Goal: Task Accomplishment & Management: Manage account settings

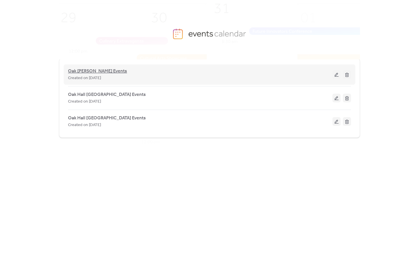
click at [100, 73] on span "Oak [PERSON_NAME] Events" at bounding box center [97, 71] width 59 height 7
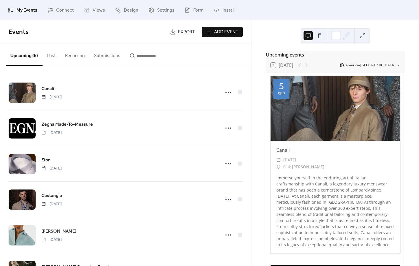
scroll to position [32, 0]
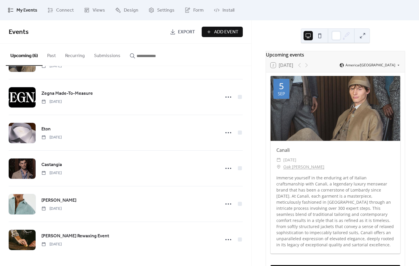
click at [22, 13] on span "My Events" at bounding box center [27, 10] width 21 height 7
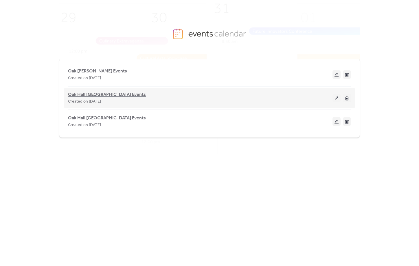
click at [96, 95] on span "Oak Hall [GEOGRAPHIC_DATA] Events" at bounding box center [107, 94] width 78 height 7
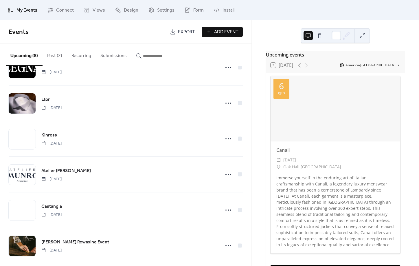
scroll to position [103, 0]
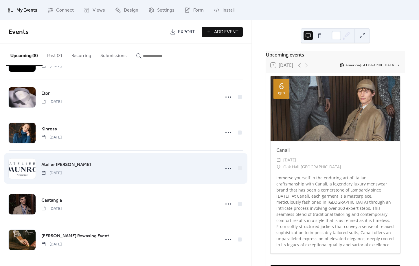
click at [182, 161] on div "Atelier [PERSON_NAME] [DATE]" at bounding box center [128, 168] width 175 height 15
click at [224, 167] on div at bounding box center [229, 168] width 12 height 12
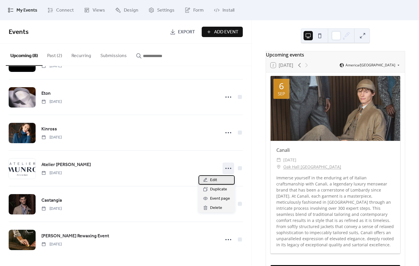
click at [221, 178] on div "Edit" at bounding box center [217, 179] width 36 height 9
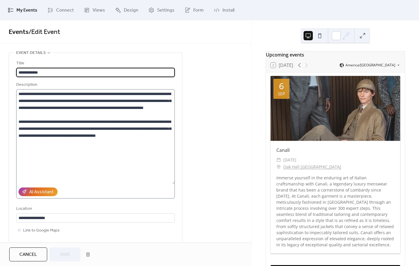
drag, startPoint x: 173, startPoint y: 133, endPoint x: 186, endPoint y: 184, distance: 52.3
click at [175, 184] on textarea "**********" at bounding box center [95, 136] width 159 height 95
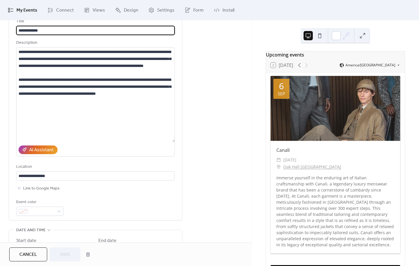
scroll to position [45, 0]
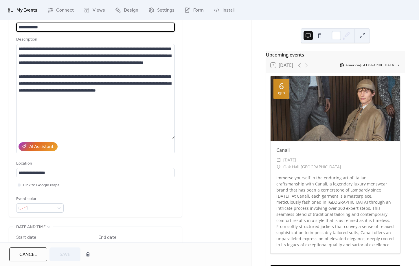
click at [221, 125] on div "**********" at bounding box center [126, 231] width 252 height 449
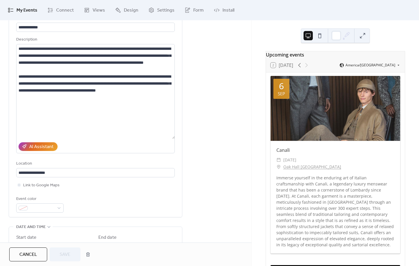
click at [31, 12] on span "My Events" at bounding box center [27, 10] width 21 height 7
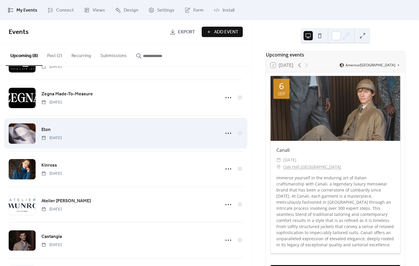
scroll to position [66, 0]
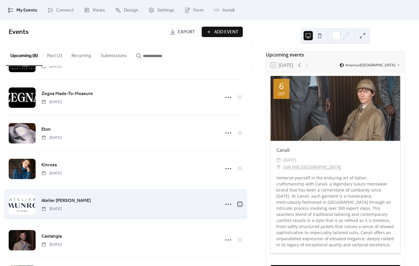
click at [240, 206] on div at bounding box center [240, 204] width 4 height 4
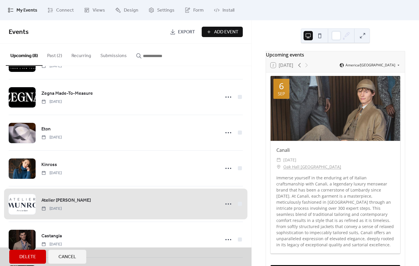
scroll to position [71, 0]
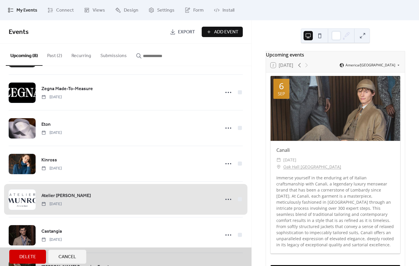
click at [27, 257] on span "Delete" at bounding box center [27, 256] width 17 height 7
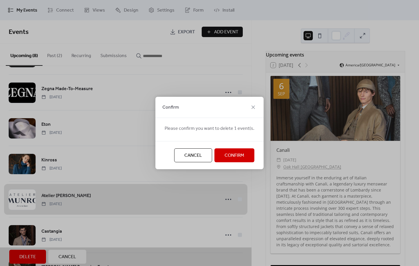
click at [230, 154] on span "Confirm" at bounding box center [235, 155] width 20 height 7
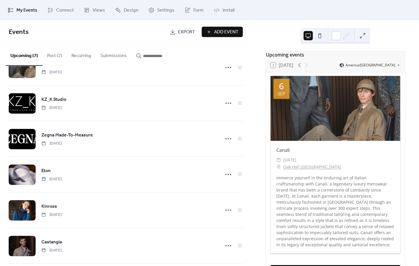
scroll to position [0, 0]
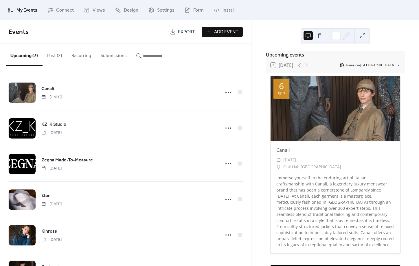
click at [26, 10] on span "My Events" at bounding box center [27, 10] width 21 height 7
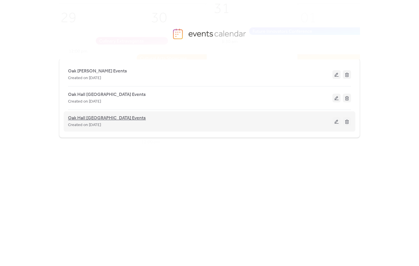
click at [105, 119] on span "Oak Hall [GEOGRAPHIC_DATA] Events" at bounding box center [107, 118] width 78 height 7
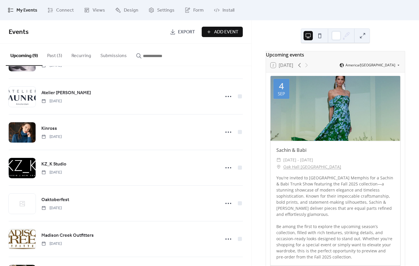
scroll to position [105, 0]
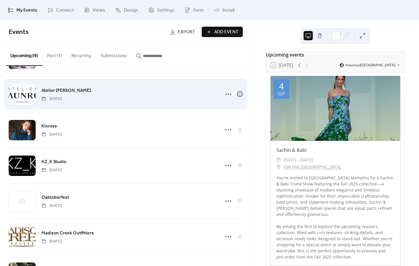
click at [239, 95] on div at bounding box center [240, 94] width 4 height 4
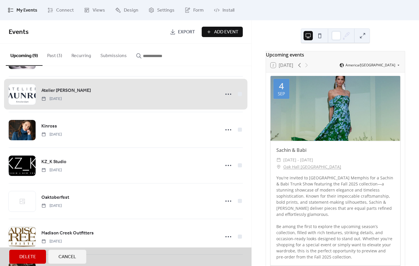
click at [31, 255] on span "Delete" at bounding box center [27, 256] width 17 height 7
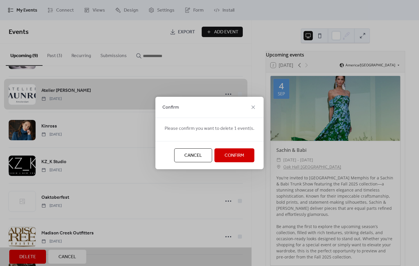
click at [243, 157] on button "Confirm" at bounding box center [235, 155] width 40 height 14
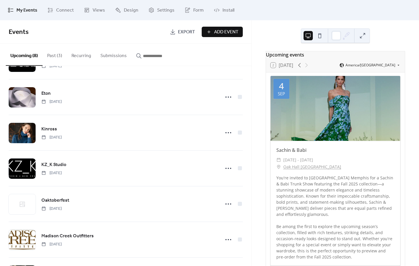
scroll to position [0, 0]
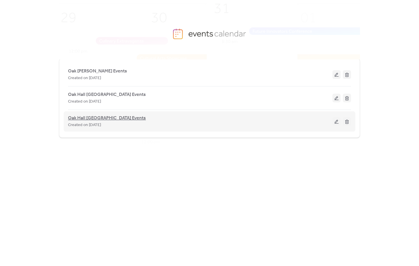
click at [101, 118] on span "Oak Hall [GEOGRAPHIC_DATA] Events" at bounding box center [107, 118] width 78 height 7
click at [103, 119] on span "Oak Hall [GEOGRAPHIC_DATA] Events" at bounding box center [107, 118] width 78 height 7
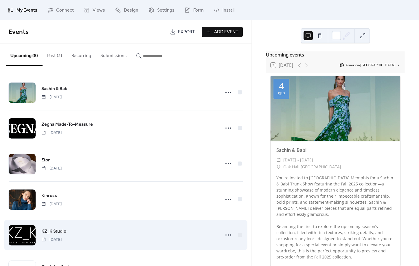
scroll to position [47, 0]
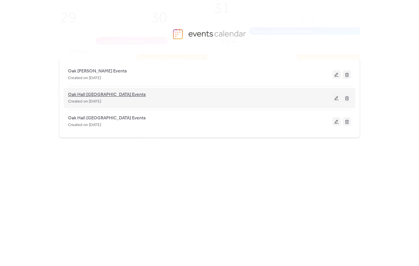
click at [110, 95] on span "Oak Hall [GEOGRAPHIC_DATA] Events" at bounding box center [107, 94] width 78 height 7
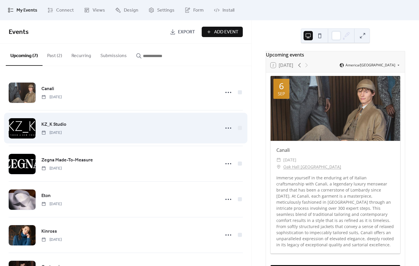
click at [56, 122] on span "KZ_K Studio" at bounding box center [53, 124] width 25 height 7
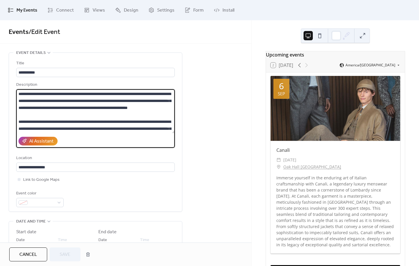
scroll to position [28, 0]
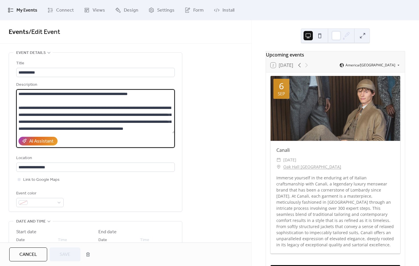
drag, startPoint x: 19, startPoint y: 96, endPoint x: 171, endPoint y: 159, distance: 164.6
click at [171, 133] on textarea "**********" at bounding box center [95, 111] width 159 height 44
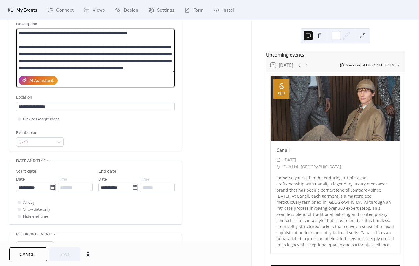
scroll to position [68, 0]
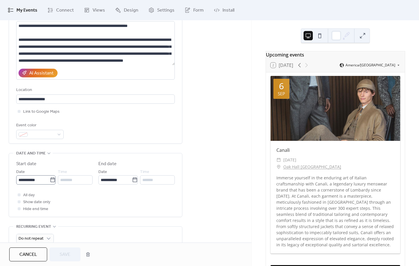
click at [50, 183] on icon at bounding box center [53, 180] width 6 height 6
click at [49, 184] on input "**********" at bounding box center [33, 179] width 34 height 9
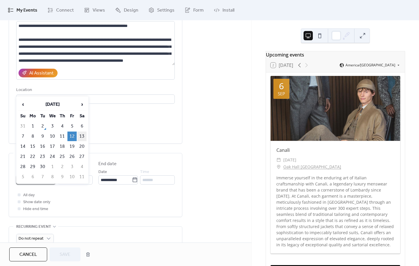
click at [83, 137] on td "13" at bounding box center [81, 136] width 9 height 10
type input "**********"
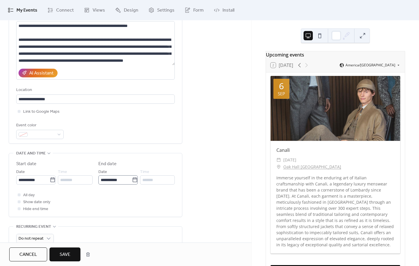
click at [133, 183] on icon at bounding box center [135, 180] width 6 height 6
click at [132, 184] on input "**********" at bounding box center [115, 179] width 34 height 9
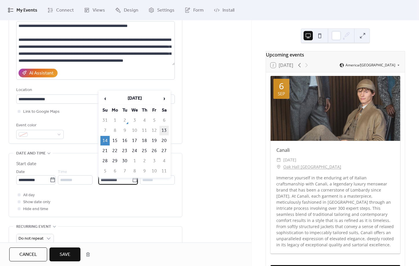
click at [166, 131] on td "13" at bounding box center [164, 131] width 9 height 10
type input "**********"
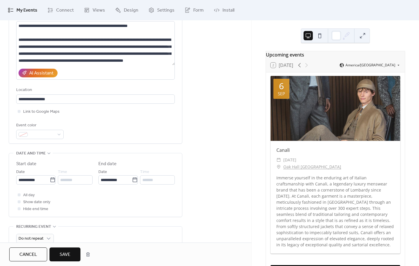
click at [65, 254] on span "Save" at bounding box center [65, 254] width 11 height 7
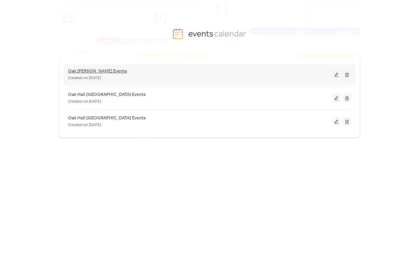
click at [88, 69] on span "Oak [PERSON_NAME] Events" at bounding box center [97, 71] width 59 height 7
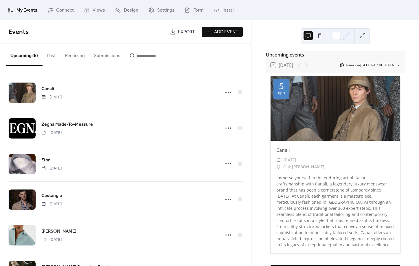
click at [231, 30] on span "Add Event" at bounding box center [226, 32] width 24 height 7
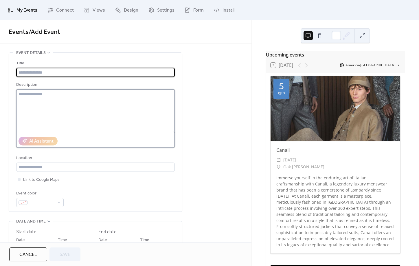
click at [34, 99] on textarea at bounding box center [95, 111] width 159 height 44
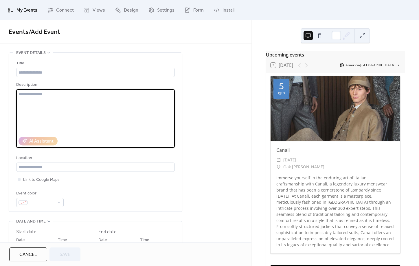
paste textarea "**********"
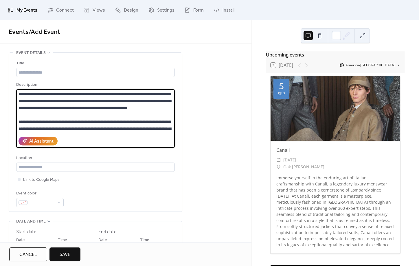
drag, startPoint x: 67, startPoint y: 94, endPoint x: 52, endPoint y: 94, distance: 14.2
click at [52, 94] on textarea "**********" at bounding box center [95, 111] width 159 height 44
type textarea "**********"
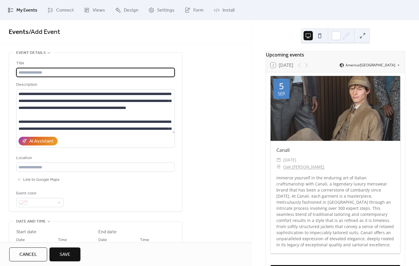
click at [47, 73] on input "text" at bounding box center [95, 72] width 159 height 9
type input "**********"
click at [37, 172] on input "text" at bounding box center [95, 166] width 159 height 9
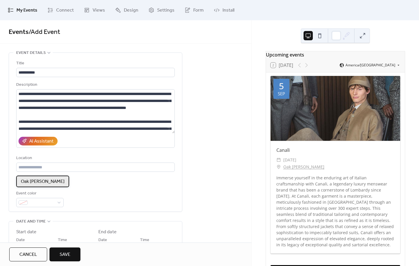
click at [41, 179] on span "Oak [PERSON_NAME]" at bounding box center [43, 181] width 44 height 7
type input "**********"
click at [37, 183] on span "Link to Google Maps" at bounding box center [41, 179] width 36 height 7
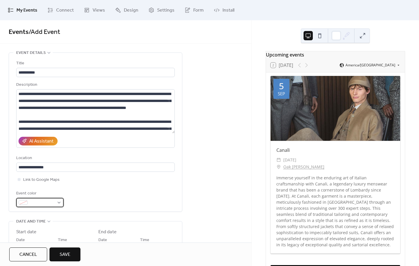
click at [60, 204] on div at bounding box center [39, 202] width 47 height 9
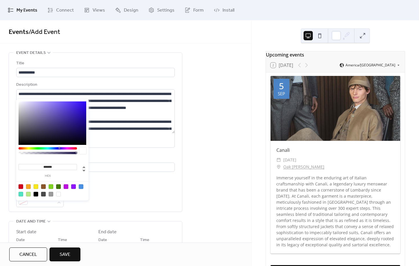
click at [153, 197] on div "Event color" at bounding box center [95, 198] width 159 height 17
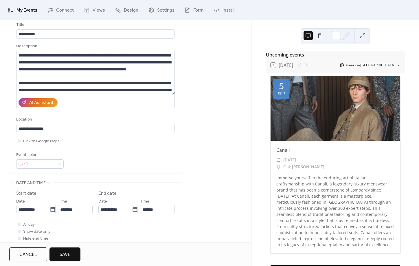
scroll to position [43, 0]
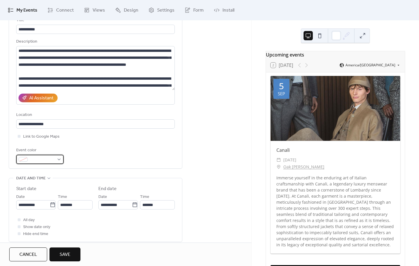
click at [35, 163] on span at bounding box center [42, 159] width 24 height 7
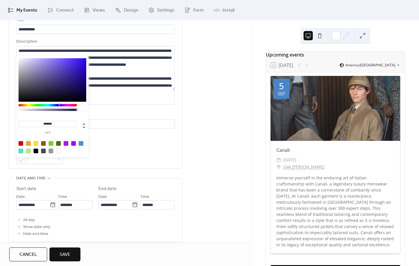
click at [80, 142] on div at bounding box center [81, 143] width 5 height 5
type input "*******"
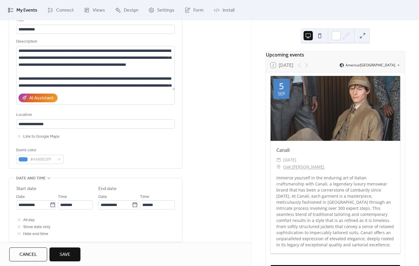
click at [118, 152] on div "Event color #4A90E2FF" at bounding box center [95, 155] width 159 height 17
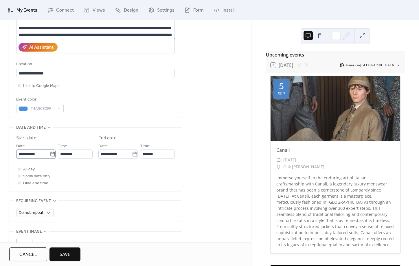
click at [52, 157] on icon at bounding box center [53, 154] width 6 height 6
click at [50, 159] on input "**********" at bounding box center [33, 153] width 34 height 9
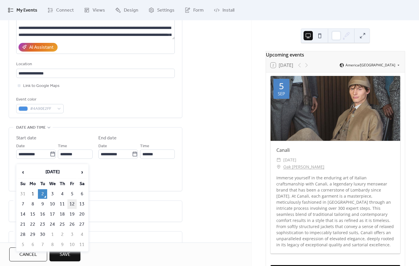
click at [73, 203] on td "12" at bounding box center [71, 204] width 9 height 10
type input "**********"
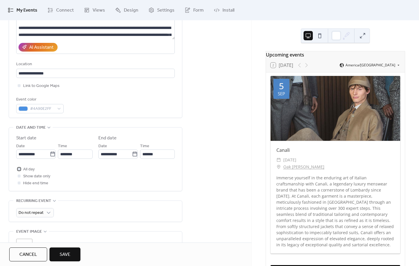
click at [31, 173] on span "All day" at bounding box center [29, 169] width 12 height 7
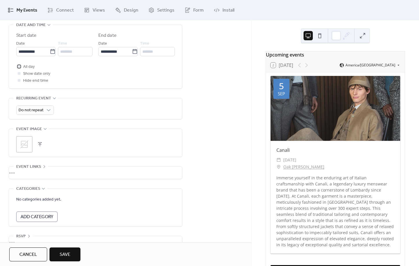
scroll to position [213, 0]
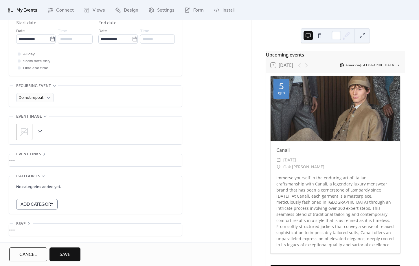
click at [22, 130] on icon at bounding box center [24, 131] width 9 height 9
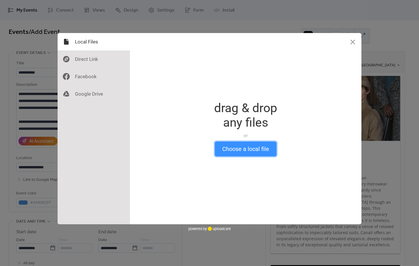
click at [253, 152] on button "Choose a local file" at bounding box center [246, 148] width 62 height 15
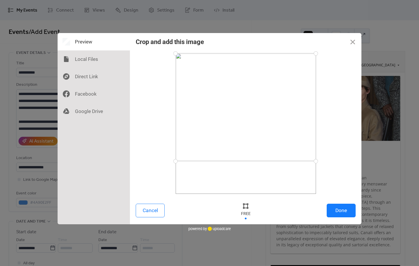
drag, startPoint x: 176, startPoint y: 193, endPoint x: 174, endPoint y: 161, distance: 32.0
click at [174, 161] on div at bounding box center [176, 161] width 10 height 10
drag, startPoint x: 176, startPoint y: 57, endPoint x: 175, endPoint y: 86, distance: 29.0
click at [175, 86] on div at bounding box center [176, 86] width 10 height 10
click at [353, 211] on button "Done" at bounding box center [341, 211] width 29 height 14
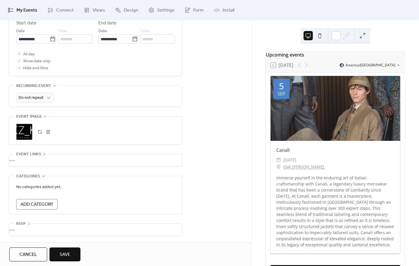
click at [77, 254] on button "Save" at bounding box center [65, 254] width 31 height 14
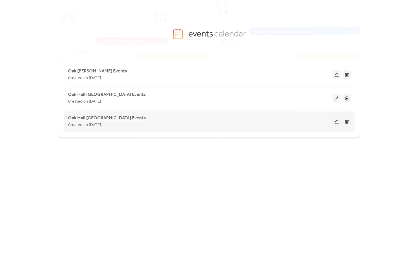
click at [96, 115] on span "Oak Hall [GEOGRAPHIC_DATA] Events" at bounding box center [107, 118] width 78 height 7
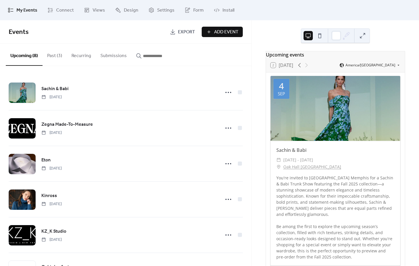
click at [54, 60] on button "Past (3)" at bounding box center [55, 54] width 24 height 21
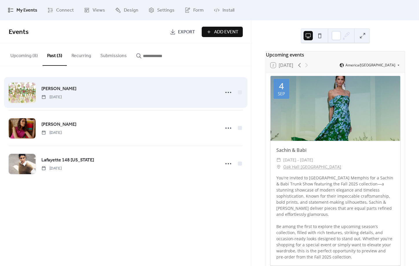
click at [63, 89] on span "[PERSON_NAME]" at bounding box center [58, 88] width 35 height 7
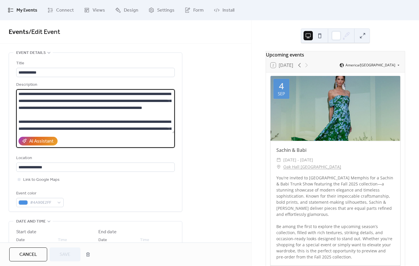
scroll to position [28, 0]
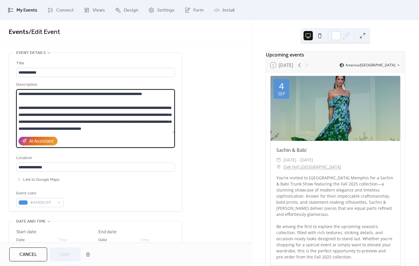
drag, startPoint x: 19, startPoint y: 94, endPoint x: 200, endPoint y: 155, distance: 191.1
click at [175, 133] on textarea "**********" at bounding box center [95, 111] width 159 height 44
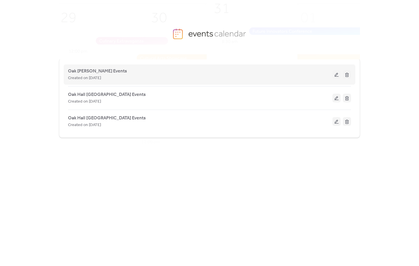
click at [101, 75] on span "Created on [DATE]" at bounding box center [84, 78] width 33 height 7
click at [102, 72] on span "Oak [PERSON_NAME] Events" at bounding box center [97, 71] width 59 height 7
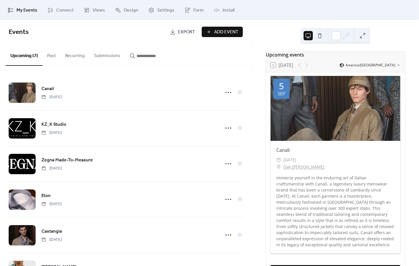
click at [233, 32] on span "Add Event" at bounding box center [226, 32] width 24 height 7
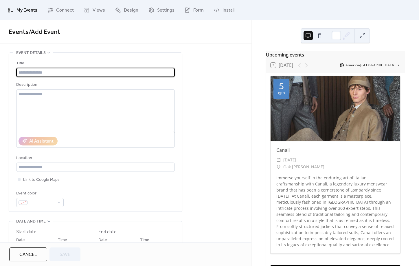
scroll to position [1, 0]
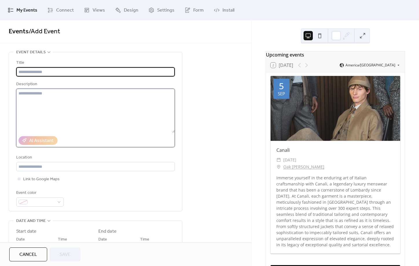
click at [33, 99] on textarea at bounding box center [95, 111] width 159 height 44
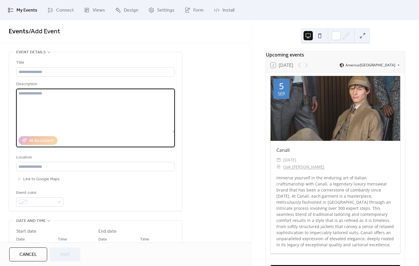
paste textarea "**********"
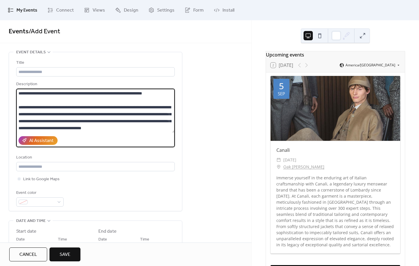
scroll to position [28, 0]
type textarea "**********"
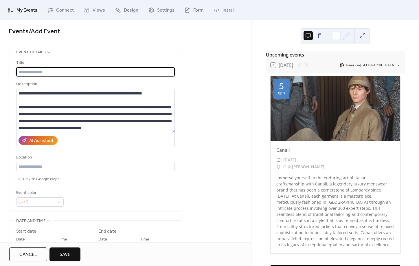
click at [45, 71] on input "text" at bounding box center [95, 71] width 159 height 9
type input "**********"
click at [103, 169] on input "text" at bounding box center [95, 166] width 159 height 9
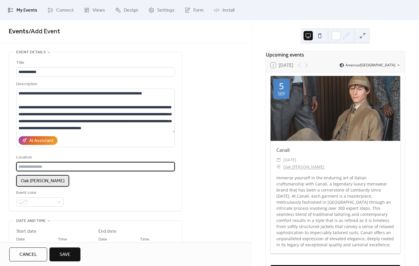
click at [21, 180] on span "Oak [PERSON_NAME]" at bounding box center [43, 180] width 44 height 7
type input "**********"
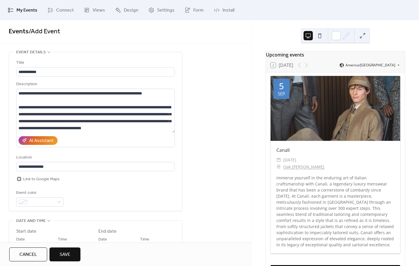
click at [25, 181] on span "Link to Google Maps" at bounding box center [41, 179] width 36 height 7
click at [47, 205] on span at bounding box center [42, 202] width 24 height 7
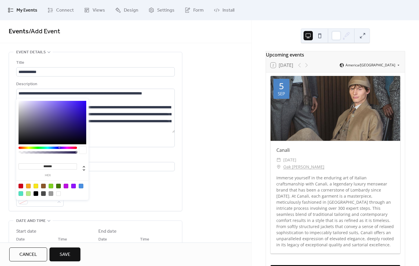
click at [84, 187] on div at bounding box center [53, 189] width 74 height 18
click at [83, 187] on div at bounding box center [81, 186] width 5 height 5
type input "*******"
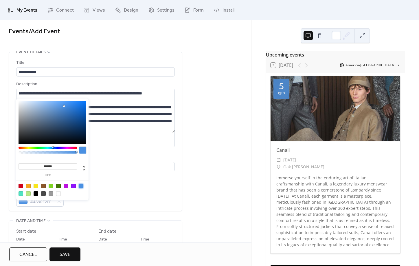
click at [106, 196] on div "Event color #4A90E2FF" at bounding box center [95, 197] width 159 height 17
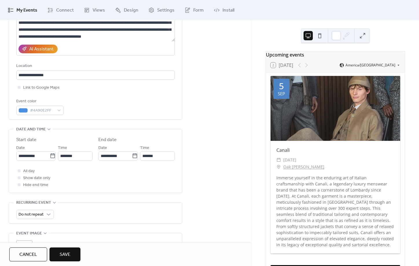
scroll to position [95, 0]
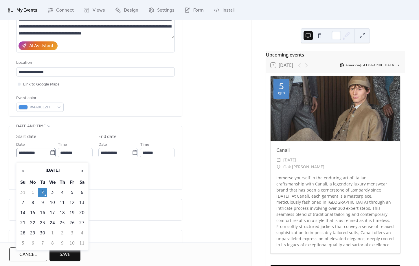
click at [50, 155] on icon at bounding box center [52, 152] width 4 height 5
click at [49, 156] on input "**********" at bounding box center [33, 152] width 34 height 9
click at [83, 170] on span "›" at bounding box center [82, 171] width 9 height 12
click at [35, 232] on td "27" at bounding box center [32, 233] width 9 height 10
type input "**********"
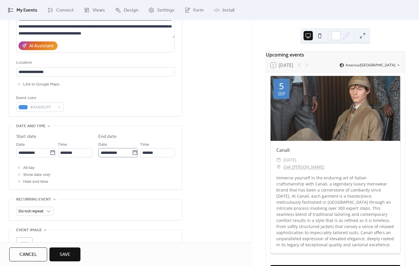
click at [132, 155] on icon at bounding box center [135, 153] width 6 height 6
click at [132, 157] on input "**********" at bounding box center [115, 152] width 34 height 9
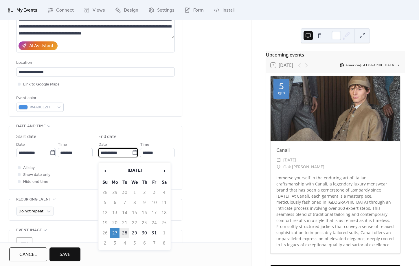
click at [124, 235] on td "28" at bounding box center [124, 233] width 9 height 10
type input "**********"
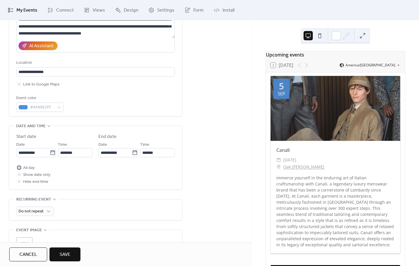
click at [23, 171] on span "All day" at bounding box center [29, 167] width 12 height 7
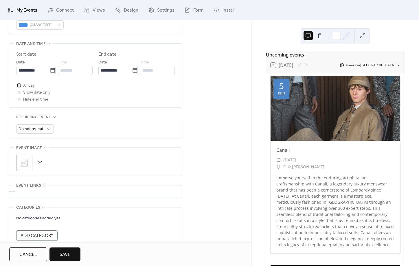
scroll to position [179, 0]
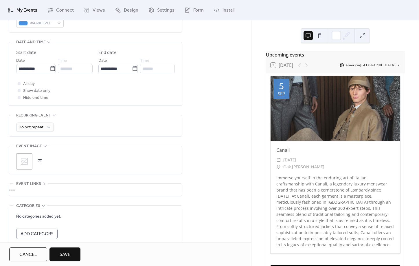
click at [37, 165] on button "button" at bounding box center [40, 161] width 8 height 8
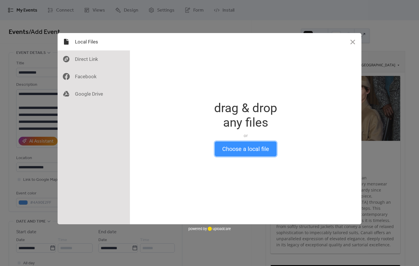
click at [254, 144] on button "Choose a local file" at bounding box center [246, 148] width 62 height 15
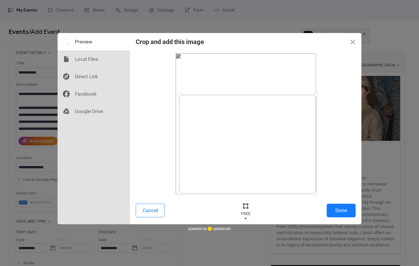
drag, startPoint x: 177, startPoint y: 54, endPoint x: 179, endPoint y: 95, distance: 40.9
click at [179, 95] on div at bounding box center [179, 95] width 10 height 10
drag, startPoint x: 181, startPoint y: 194, endPoint x: 175, endPoint y: 146, distance: 47.8
click at [175, 146] on div at bounding box center [176, 147] width 10 height 10
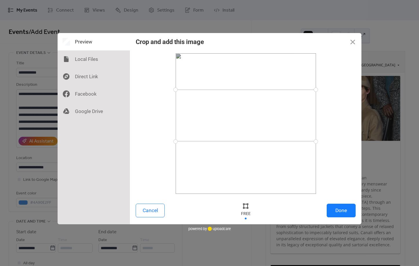
drag, startPoint x: 228, startPoint y: 134, endPoint x: 227, endPoint y: 129, distance: 5.3
click at [227, 129] on div at bounding box center [246, 115] width 140 height 52
click at [347, 218] on div "Cancel Done" at bounding box center [246, 211] width 232 height 25
click at [345, 210] on button "Done" at bounding box center [341, 211] width 29 height 14
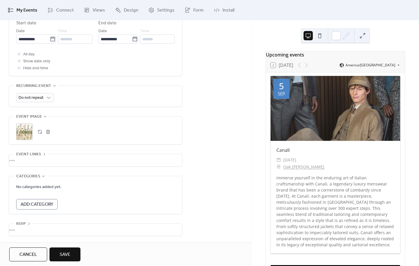
scroll to position [213, 0]
click at [71, 250] on button "Save" at bounding box center [65, 254] width 31 height 14
